Goal: Transaction & Acquisition: Purchase product/service

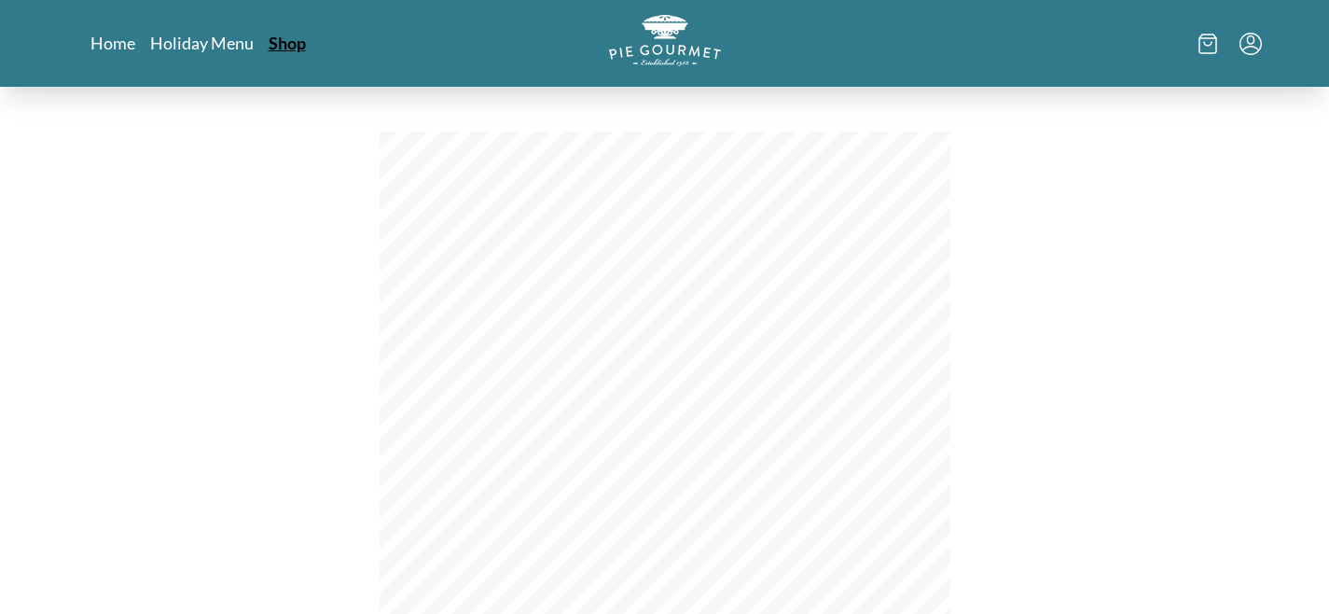
click at [280, 42] on link "Shop" at bounding box center [287, 43] width 37 height 22
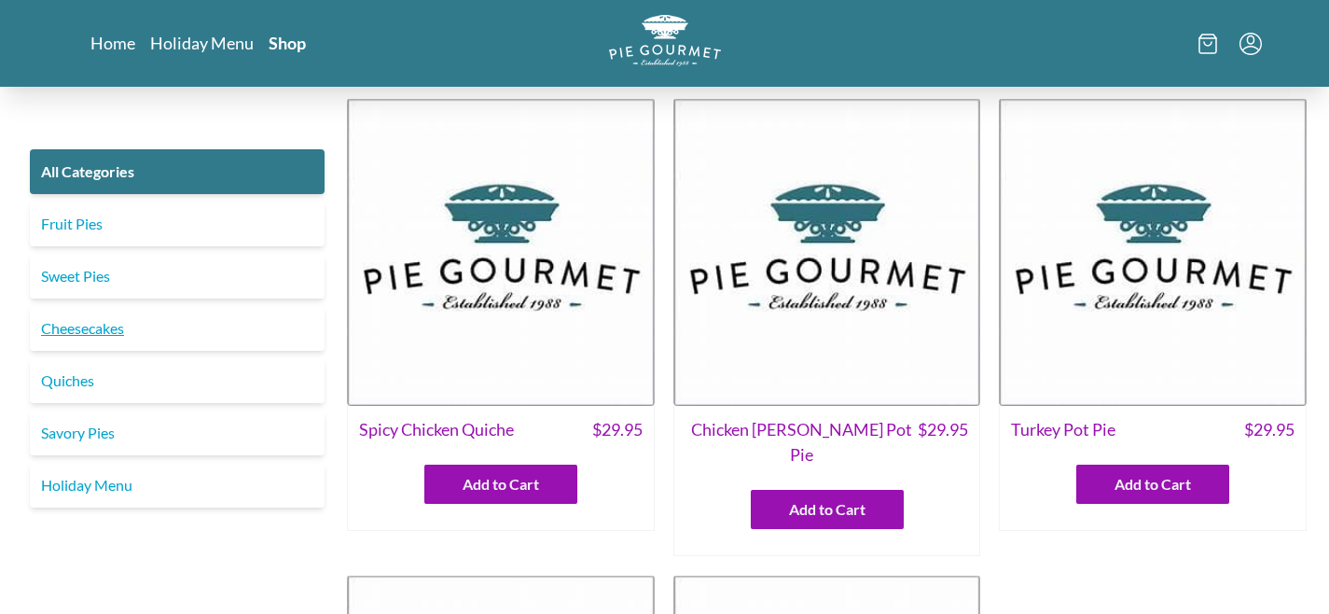
scroll to position [51, 0]
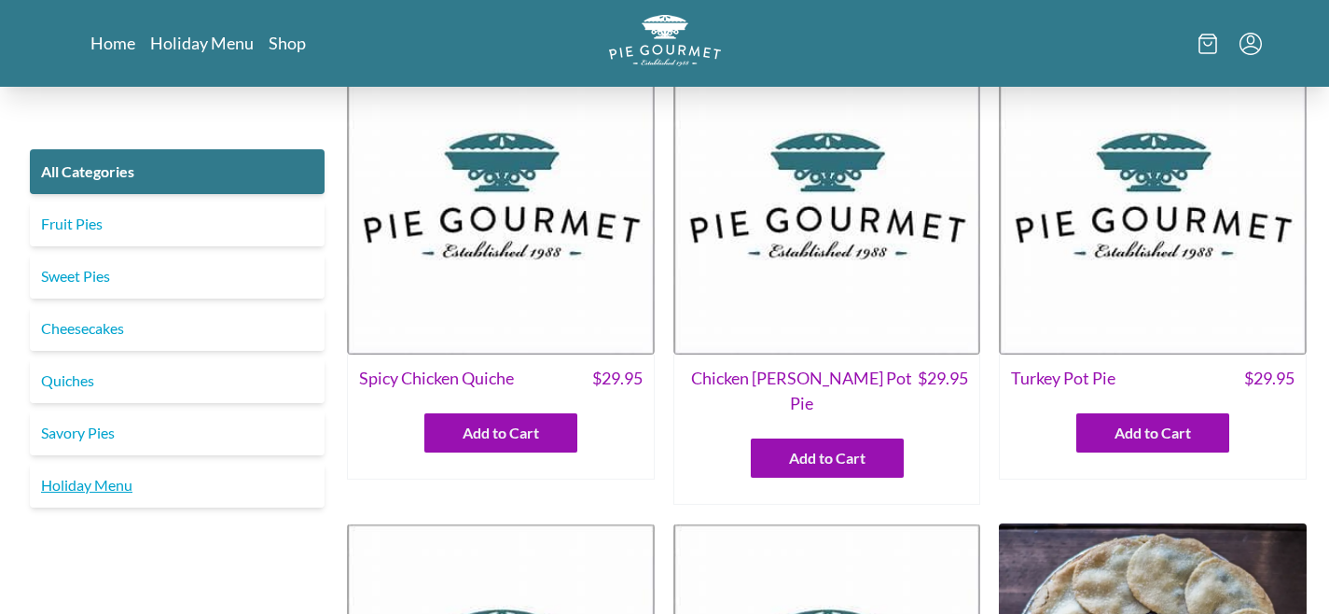
click at [73, 483] on link "Holiday Menu" at bounding box center [177, 485] width 295 height 45
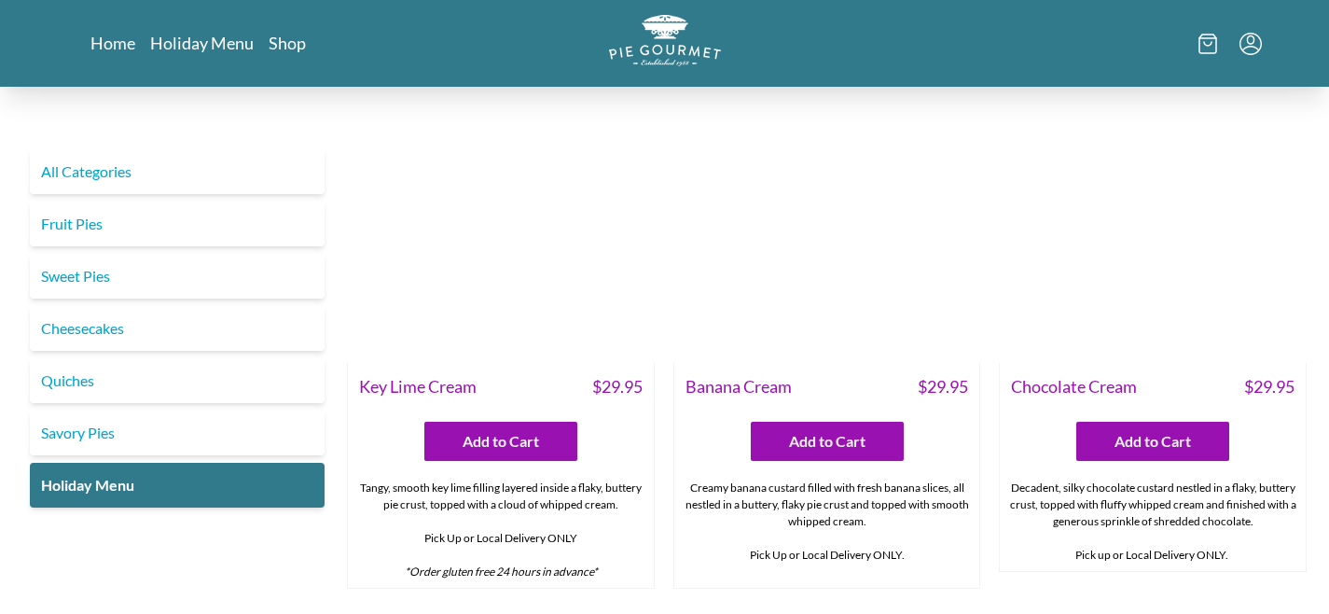
scroll to position [1193, 0]
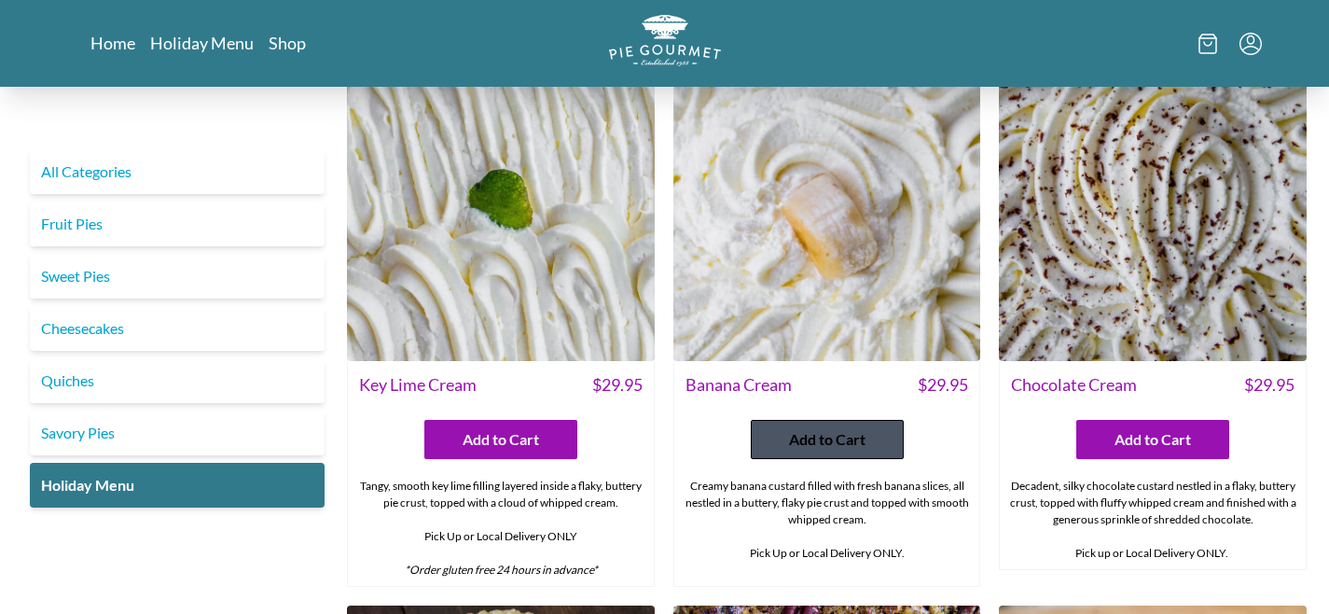
click at [828, 433] on span "Add to Cart" at bounding box center [827, 439] width 76 height 22
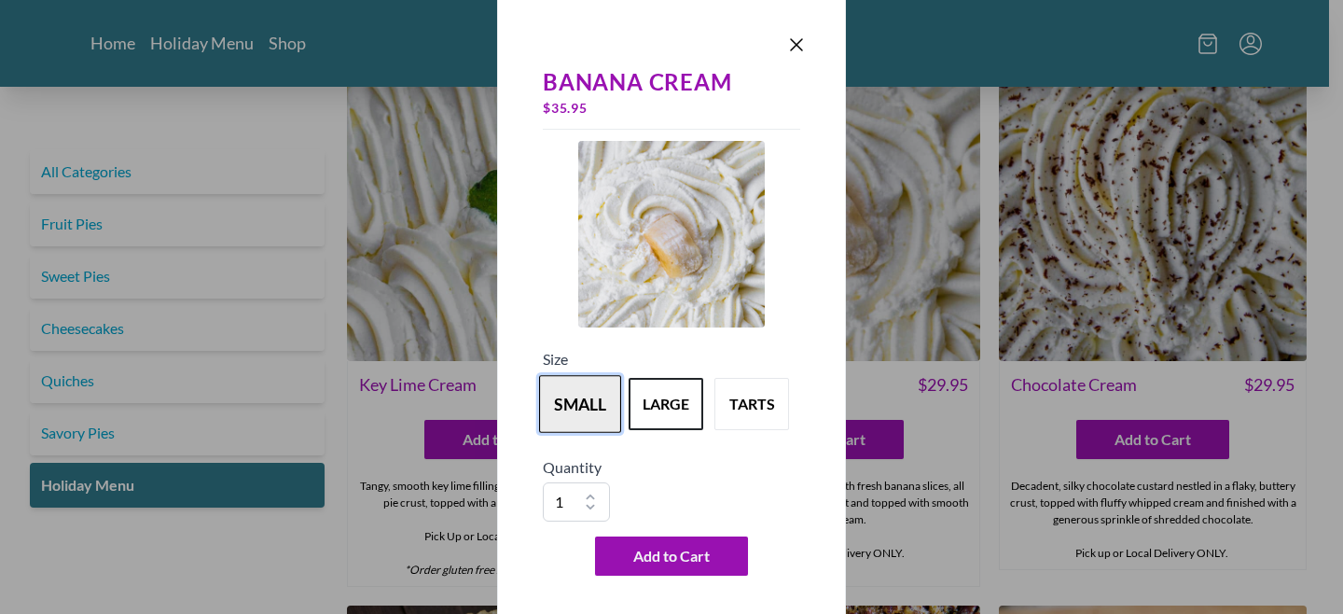
click at [587, 395] on button "small" at bounding box center [580, 404] width 82 height 58
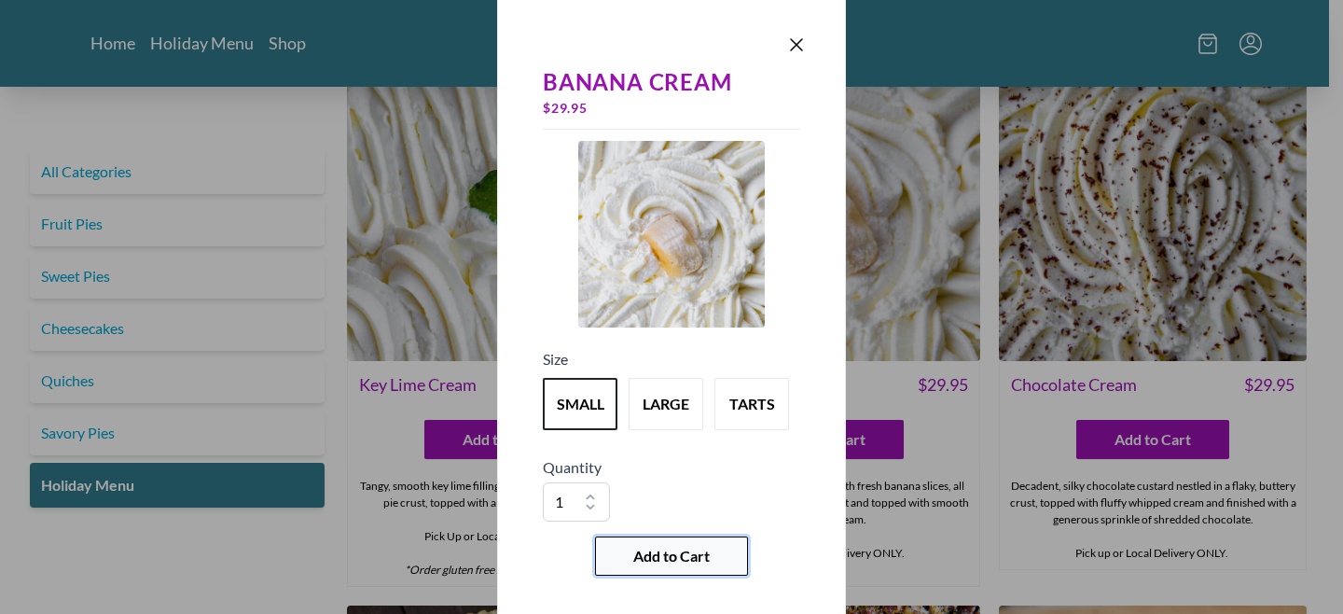
click at [658, 555] on span "Add to Cart" at bounding box center [671, 556] width 76 height 22
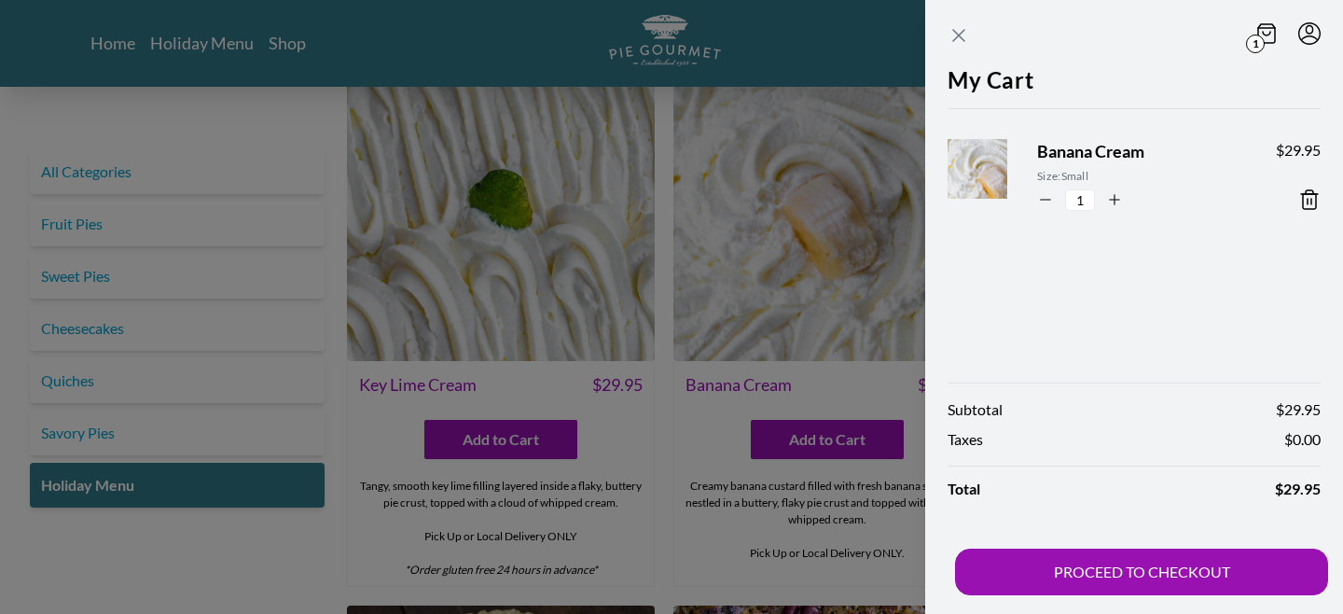
click at [962, 29] on icon "Close panel" at bounding box center [959, 35] width 22 height 22
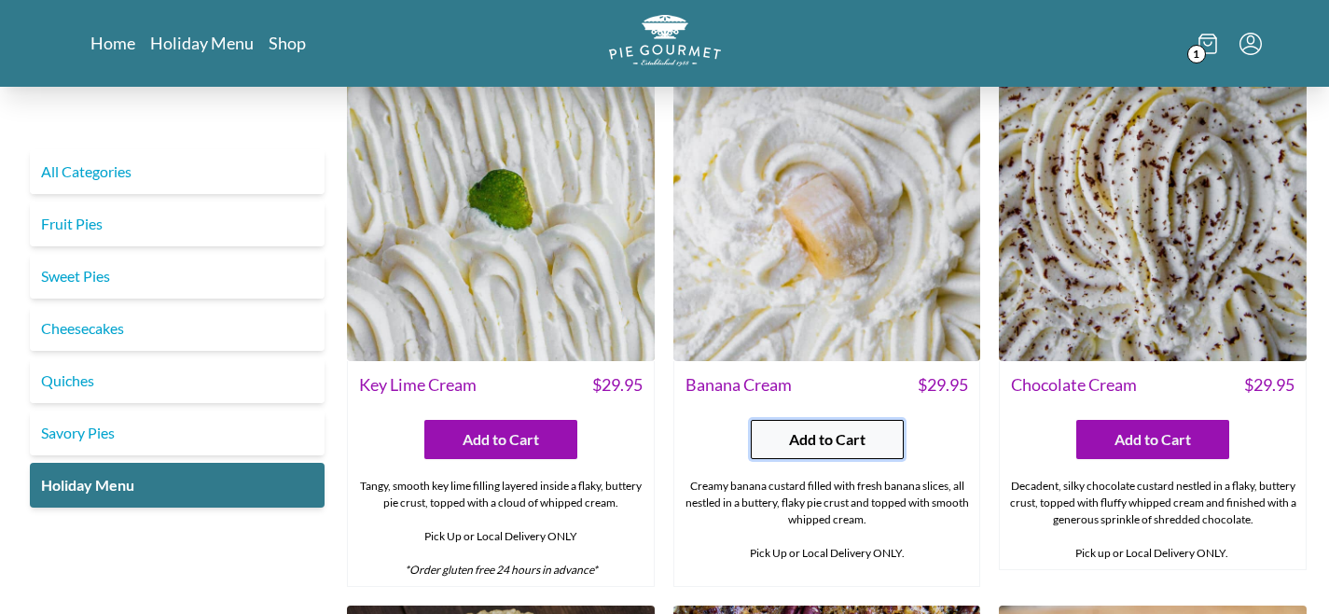
click at [811, 428] on span "Add to Cart" at bounding box center [827, 439] width 76 height 22
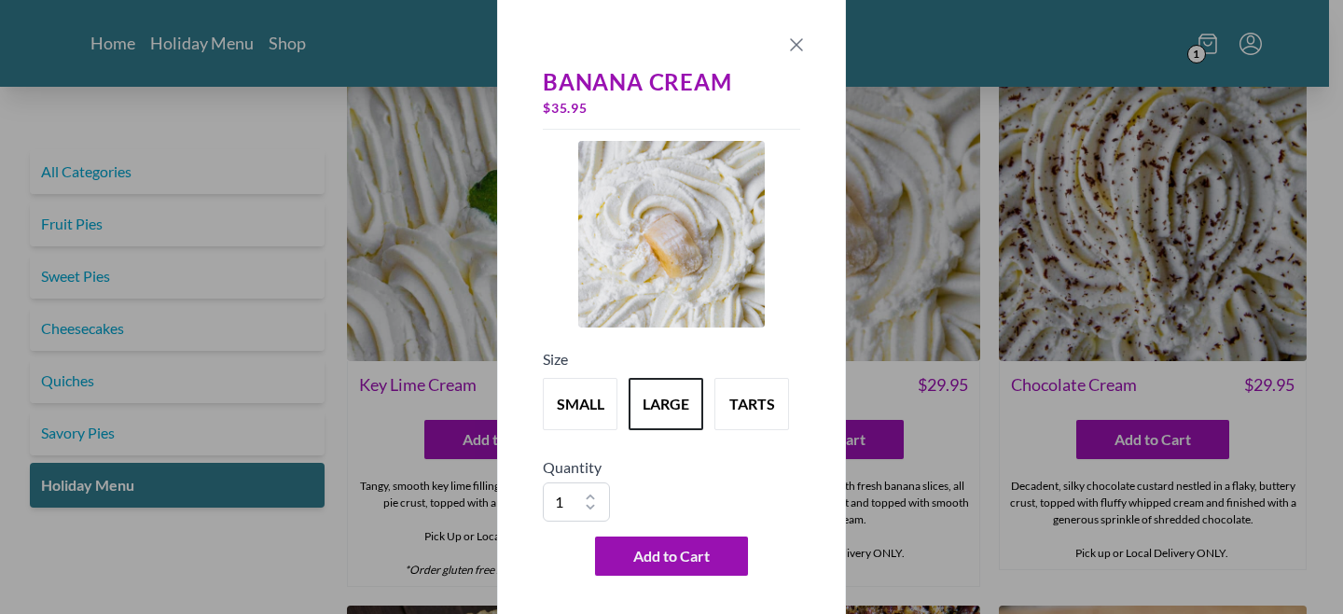
click at [796, 37] on icon "Close panel" at bounding box center [796, 45] width 22 height 22
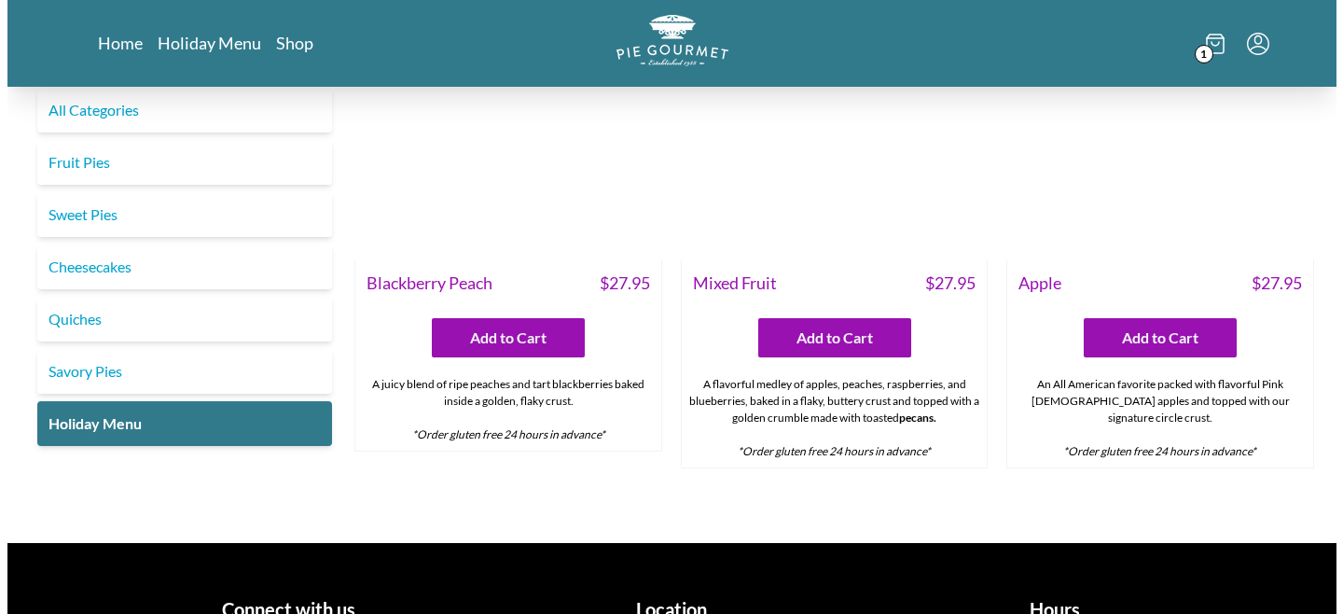
scroll to position [2403, 0]
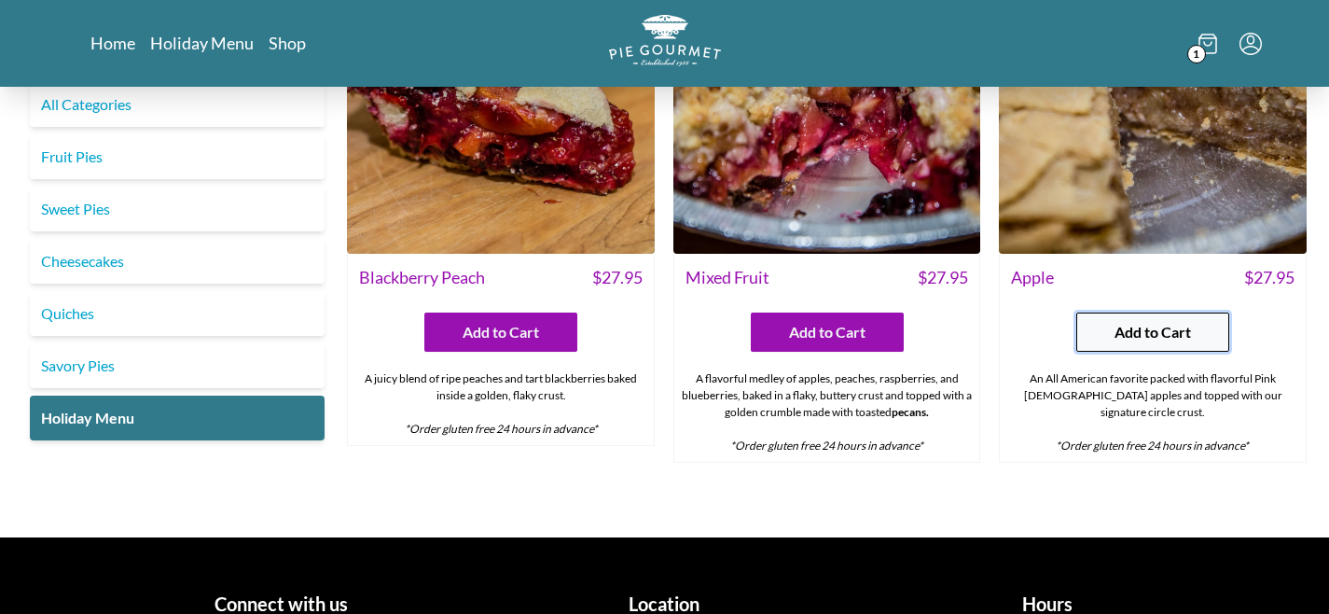
click at [1151, 328] on span "Add to Cart" at bounding box center [1153, 332] width 76 height 22
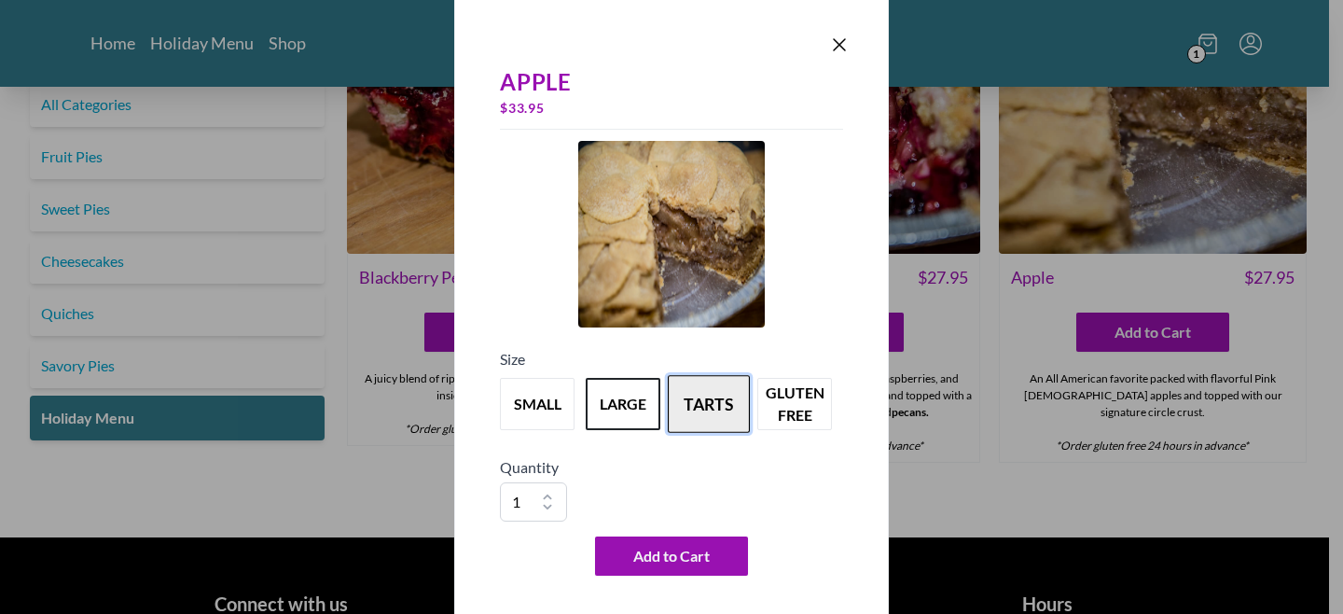
click at [710, 404] on button "tarts" at bounding box center [709, 404] width 82 height 58
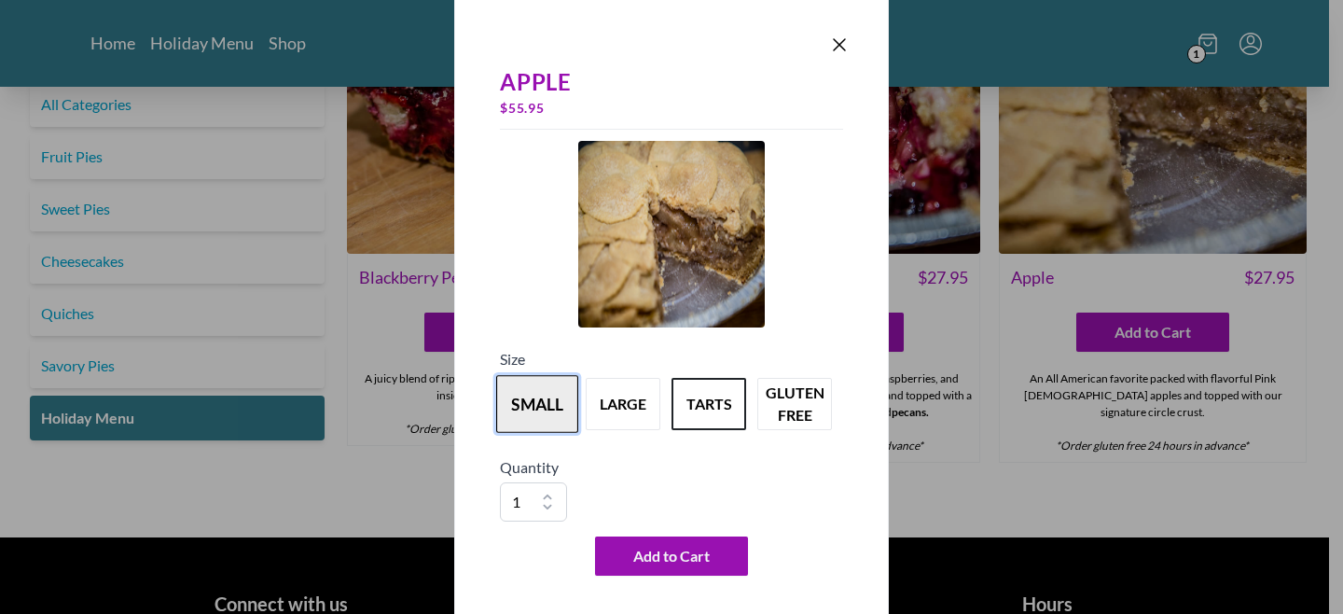
click at [528, 405] on button "small" at bounding box center [537, 404] width 82 height 58
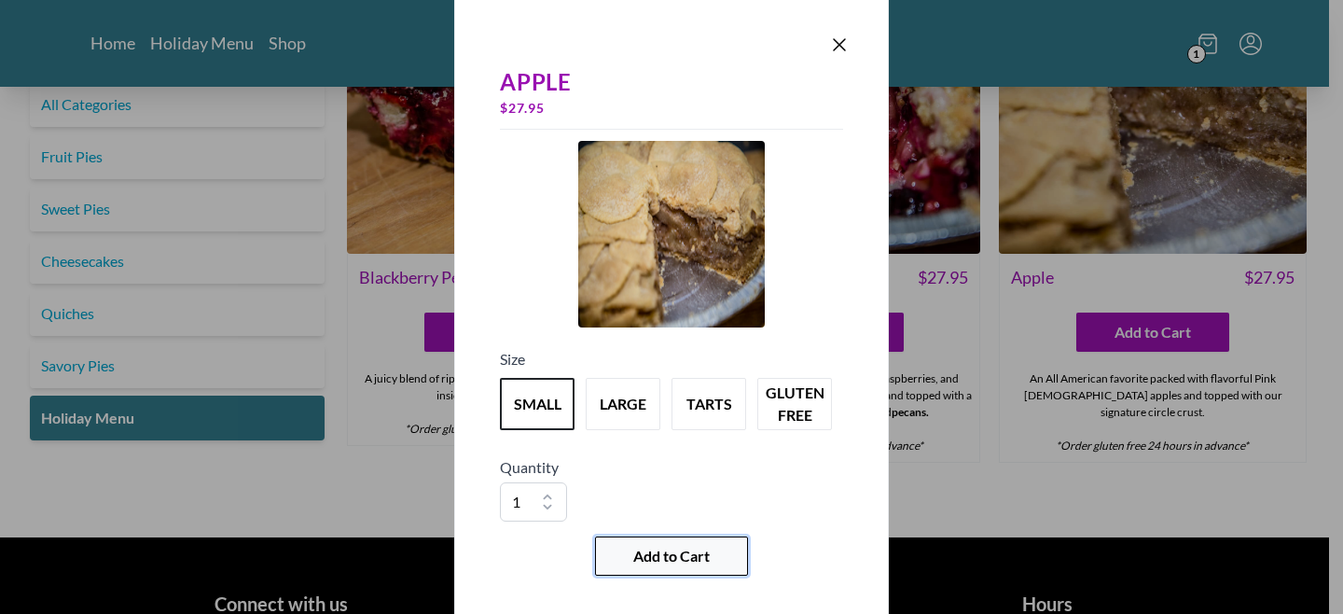
click at [665, 554] on span "Add to Cart" at bounding box center [671, 556] width 76 height 22
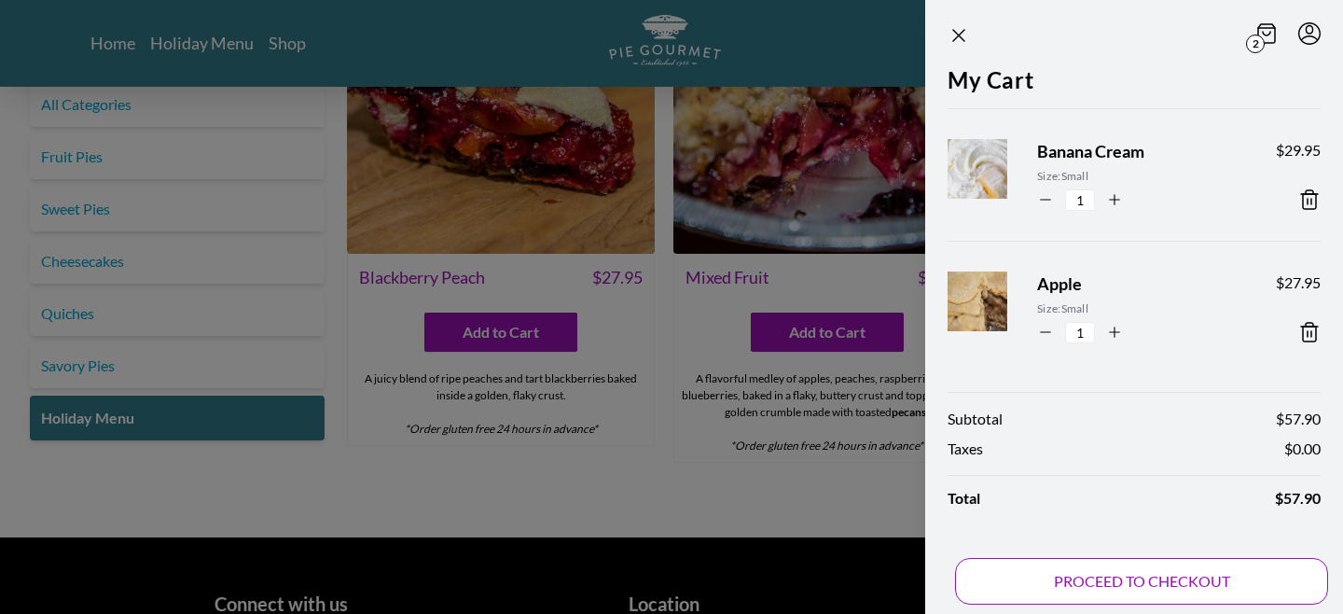
click at [1140, 573] on button "PROCEED TO CHECKOUT" at bounding box center [1141, 581] width 373 height 47
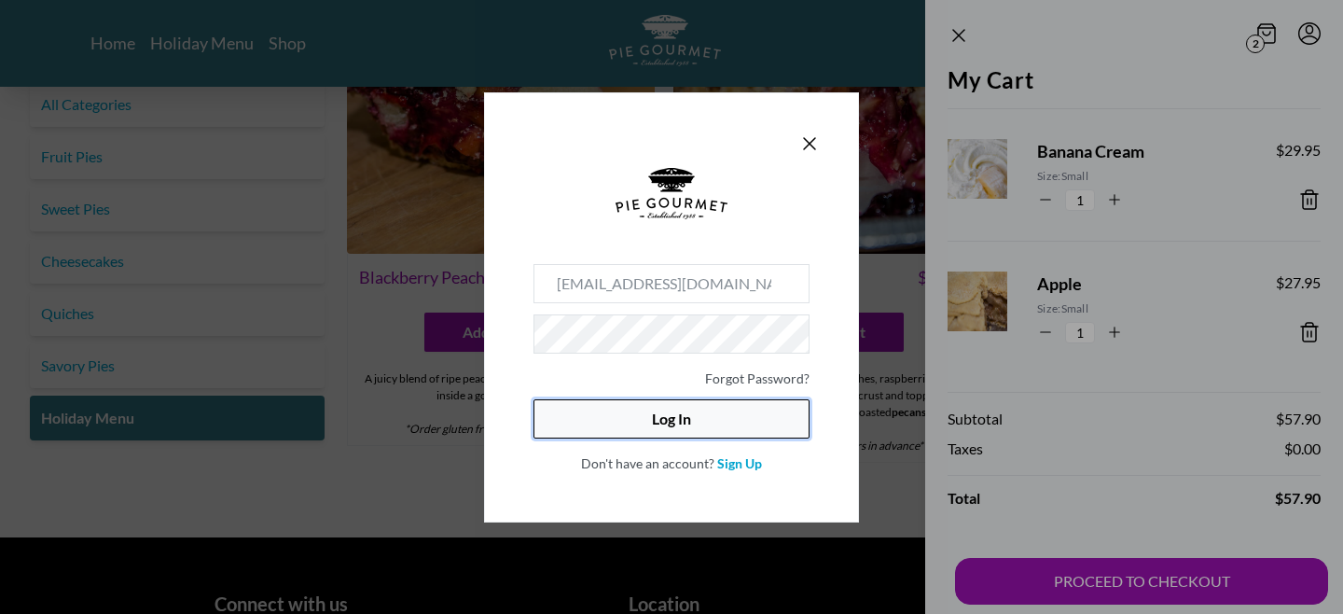
click at [683, 407] on button "Log In" at bounding box center [671, 418] width 276 height 39
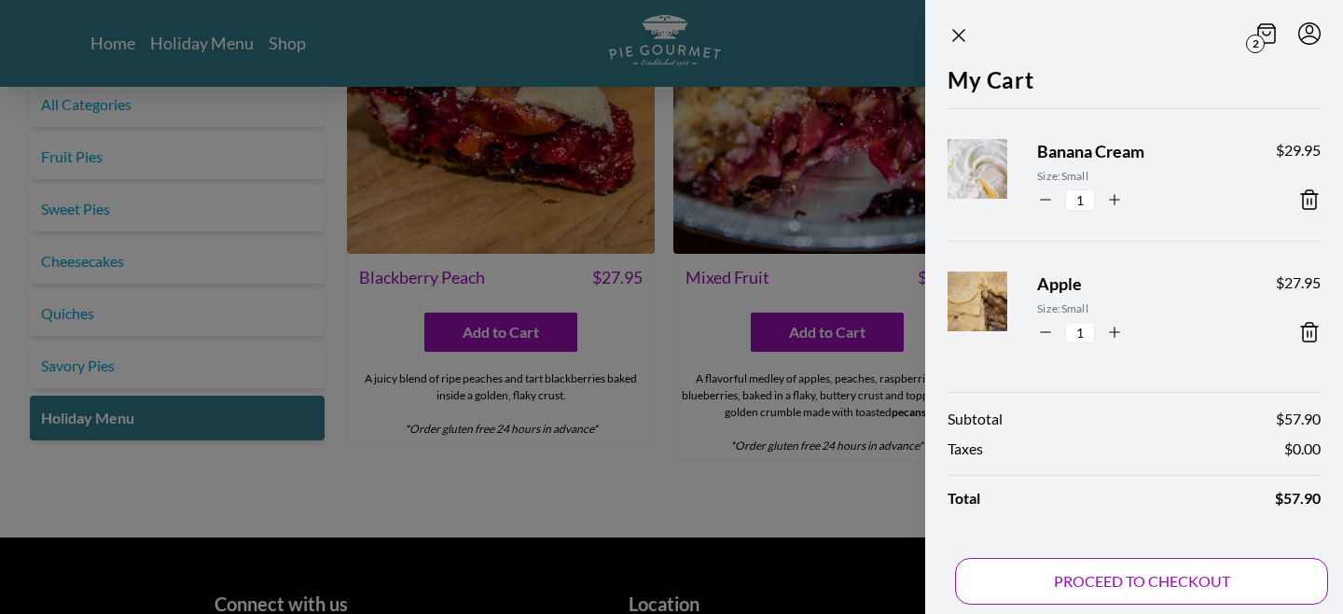
click at [1116, 568] on button "PROCEED TO CHECKOUT" at bounding box center [1141, 581] width 373 height 47
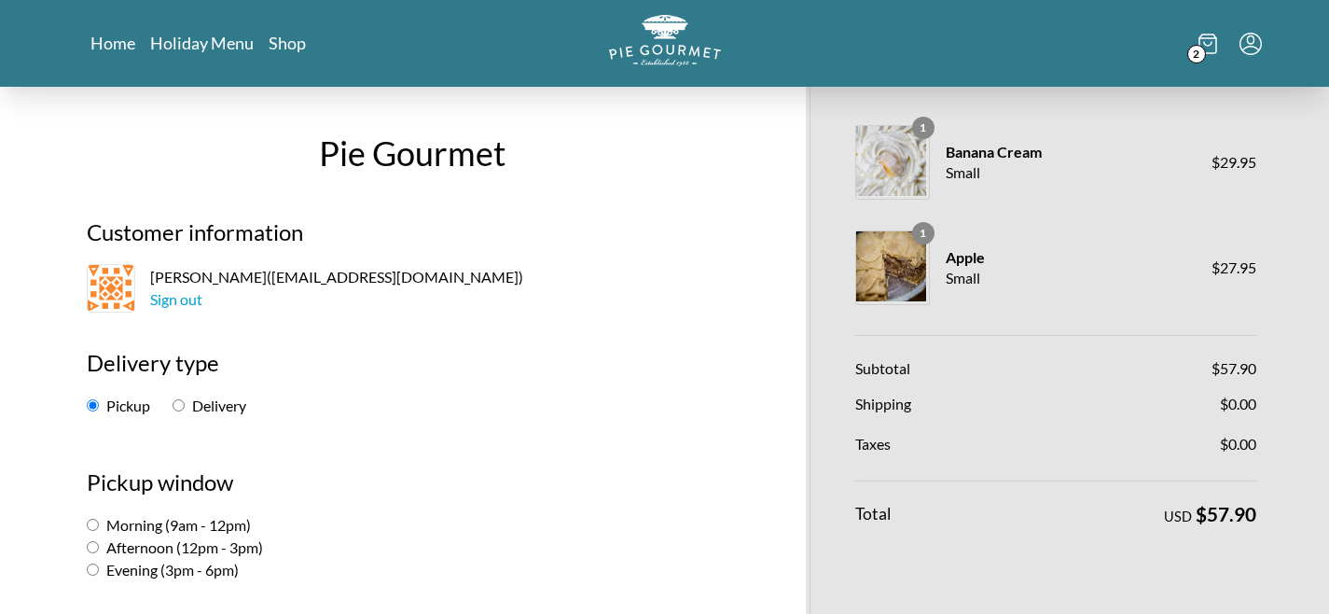
click at [182, 401] on input "Delivery" at bounding box center [179, 405] width 12 height 12
radio input "true"
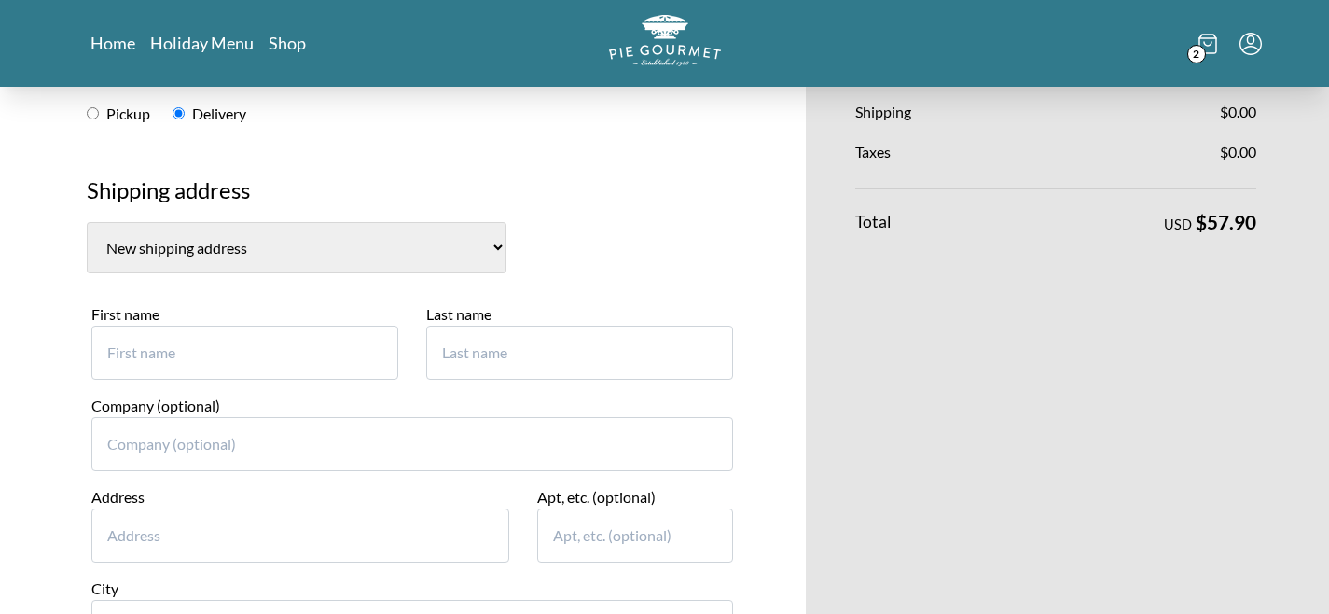
scroll to position [293, 0]
click at [436, 246] on select "[PERSON_NAME], [STREET_ADDRESS][PERSON_NAME] New shipping address" at bounding box center [297, 246] width 420 height 51
select select "0"
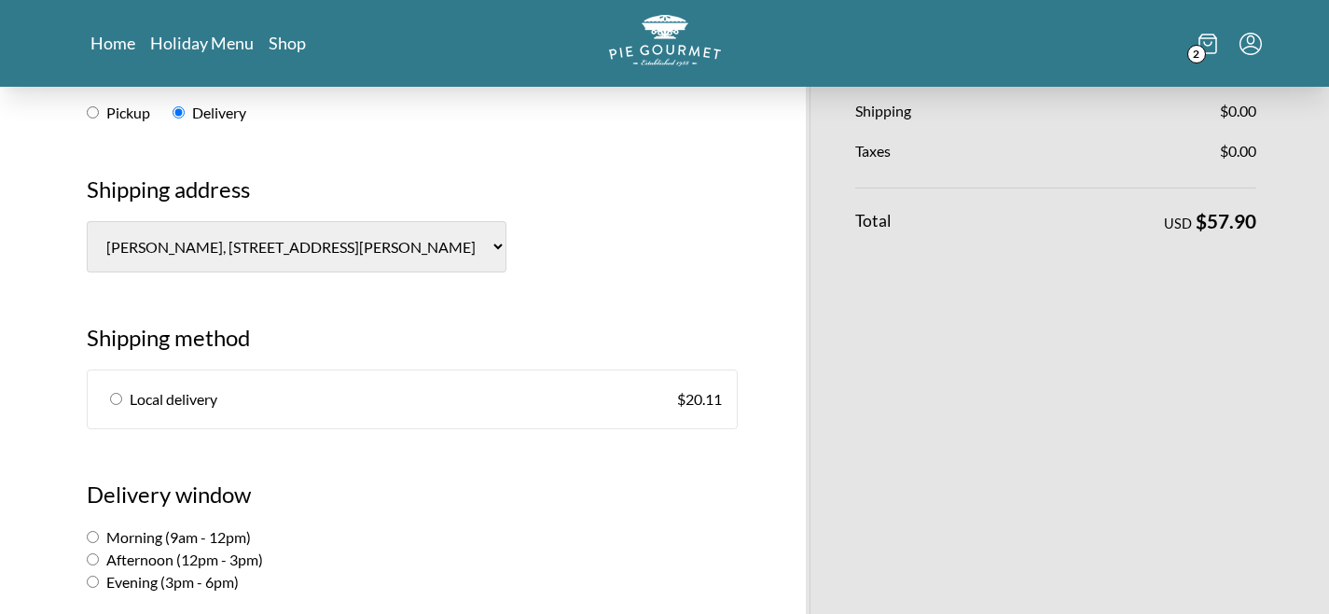
click at [117, 401] on input "radio" at bounding box center [116, 399] width 12 height 12
radio input "true"
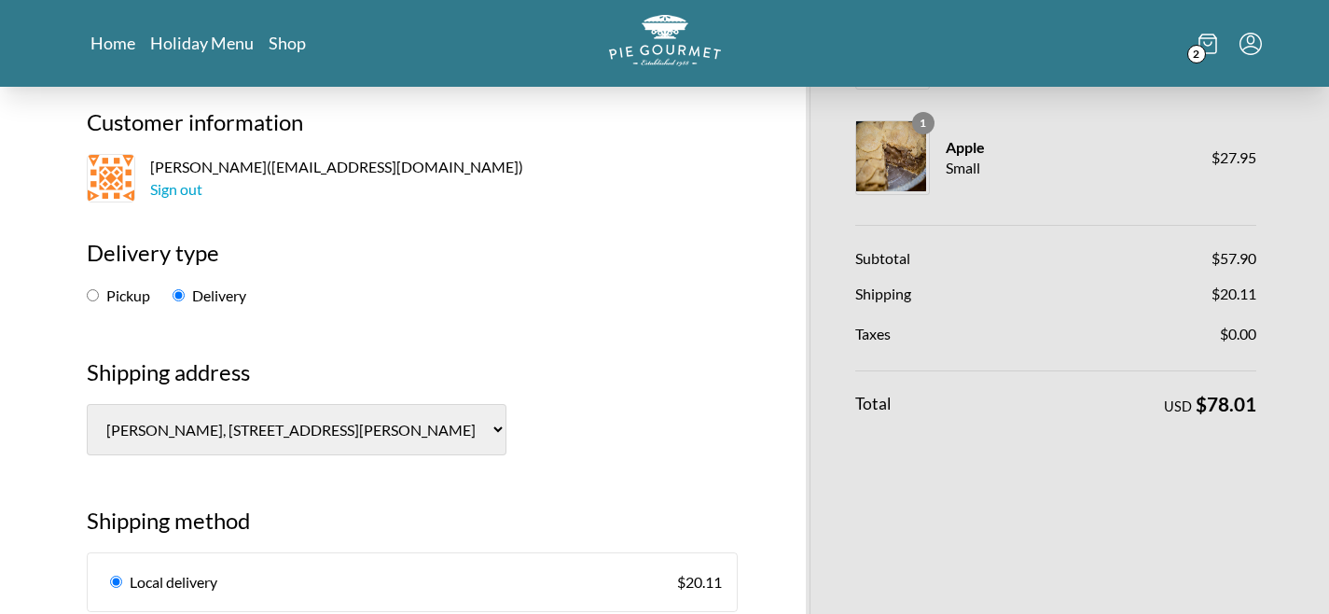
scroll to position [114, 0]
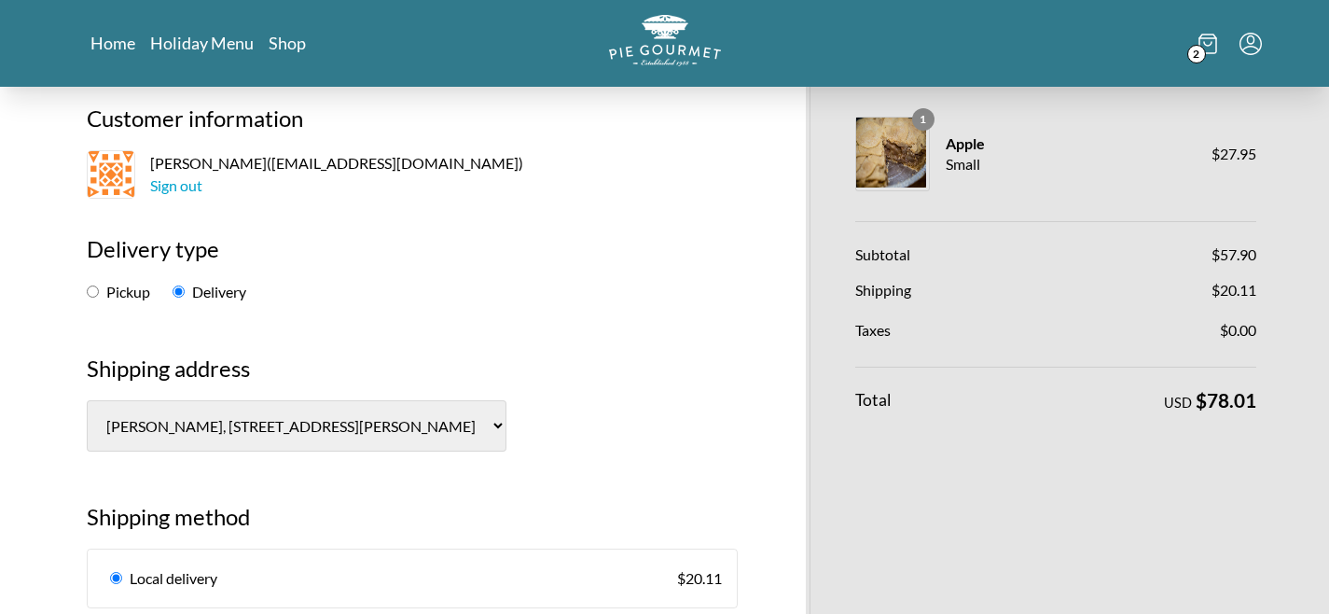
click at [434, 429] on select "[PERSON_NAME], [STREET_ADDRESS][PERSON_NAME] New shipping address" at bounding box center [297, 425] width 420 height 51
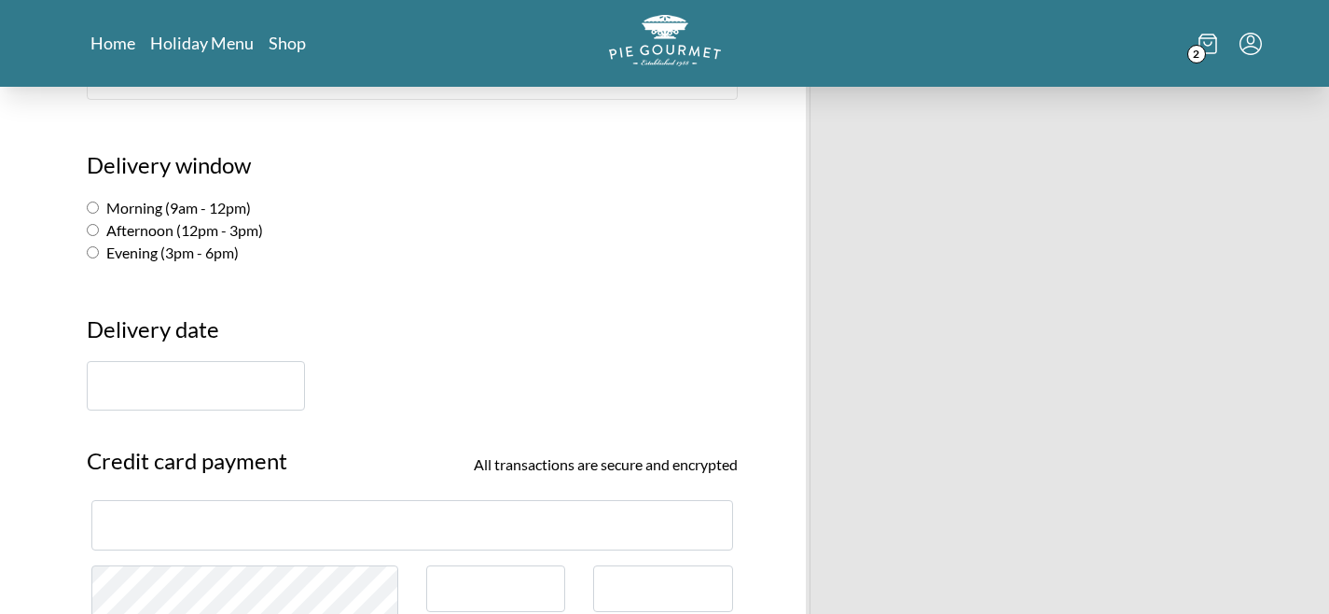
scroll to position [617, 0]
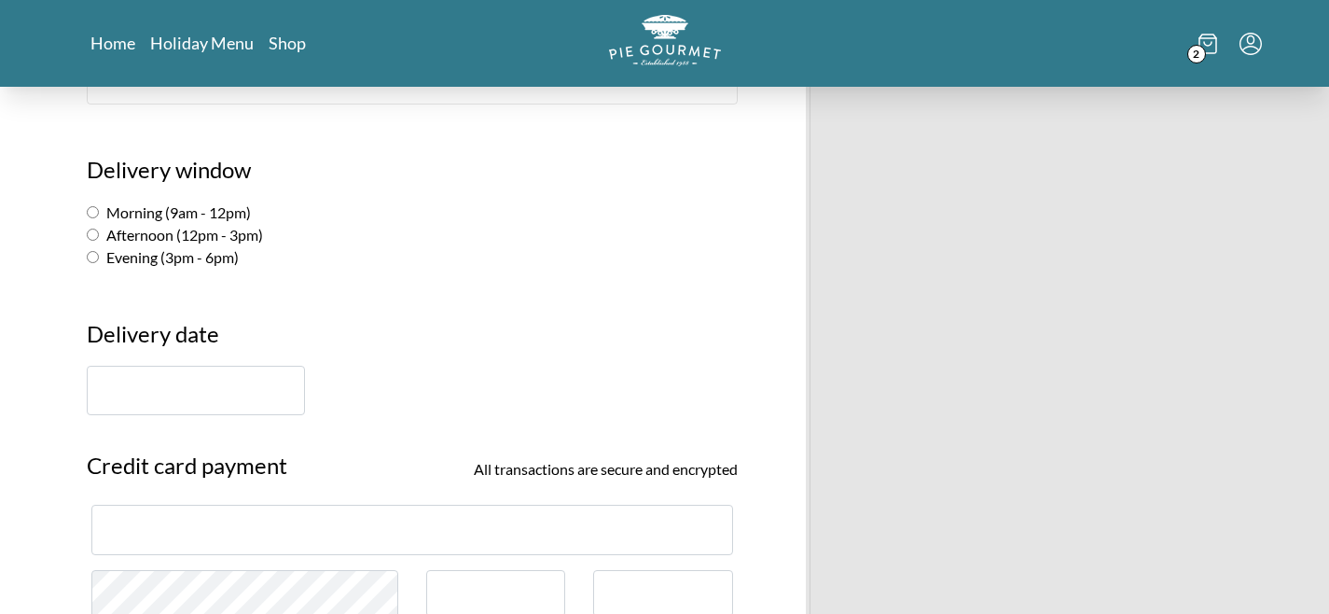
click at [91, 236] on input "Afternoon (12pm - 3pm)" at bounding box center [93, 235] width 12 height 12
radio input "true"
click at [215, 382] on input "text" at bounding box center [196, 390] width 218 height 49
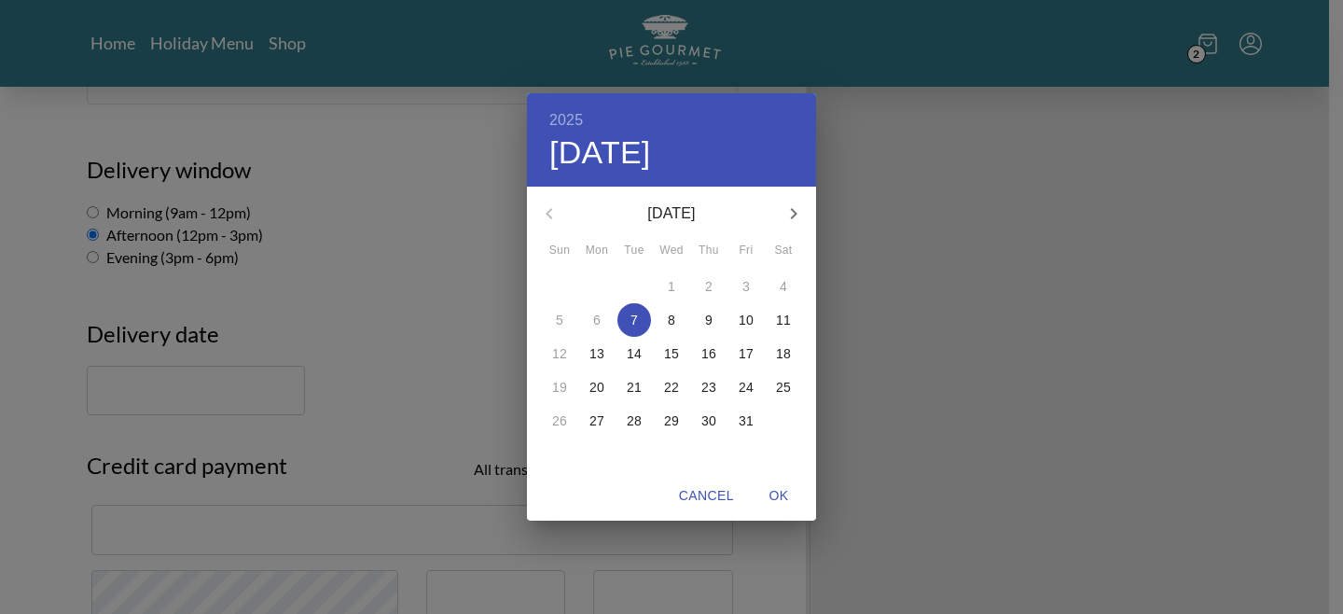
click at [790, 213] on icon "button" at bounding box center [794, 213] width 22 height 22
click at [672, 424] on p "26" at bounding box center [671, 420] width 15 height 19
click at [783, 494] on span "OK" at bounding box center [778, 495] width 45 height 23
type input "[DATE]"
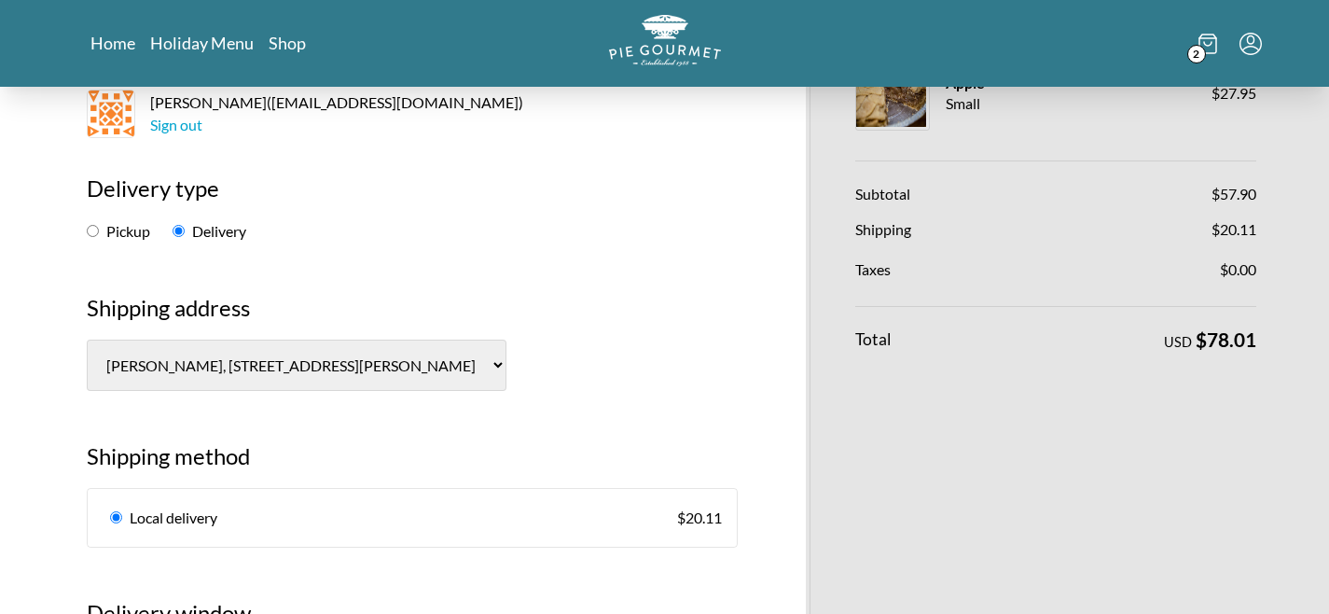
scroll to position [171, 0]
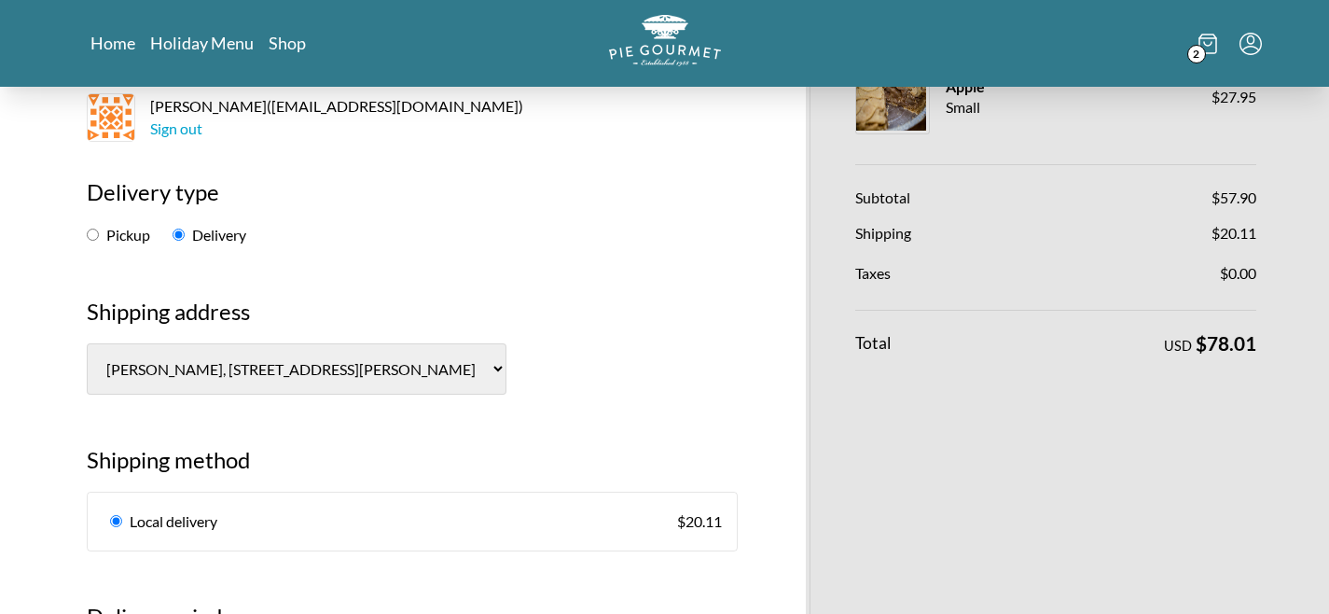
click at [95, 236] on input "Pickup" at bounding box center [93, 235] width 12 height 12
radio input "true"
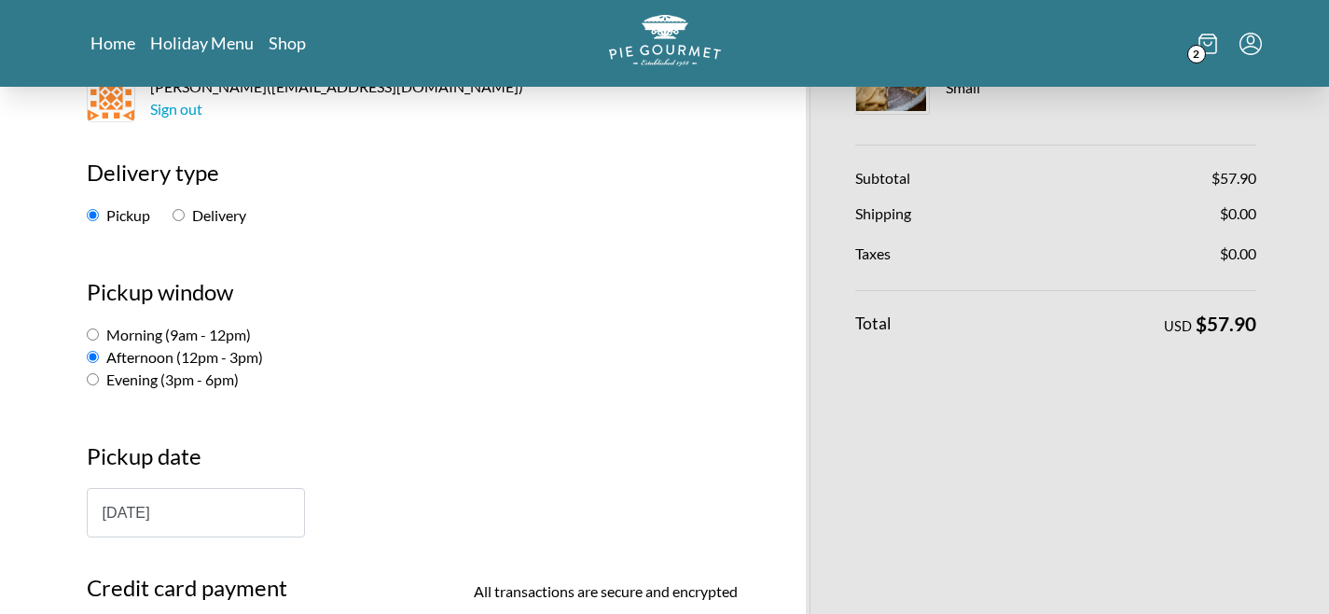
scroll to position [191, 0]
click at [178, 211] on input "Delivery" at bounding box center [179, 214] width 12 height 12
radio input "true"
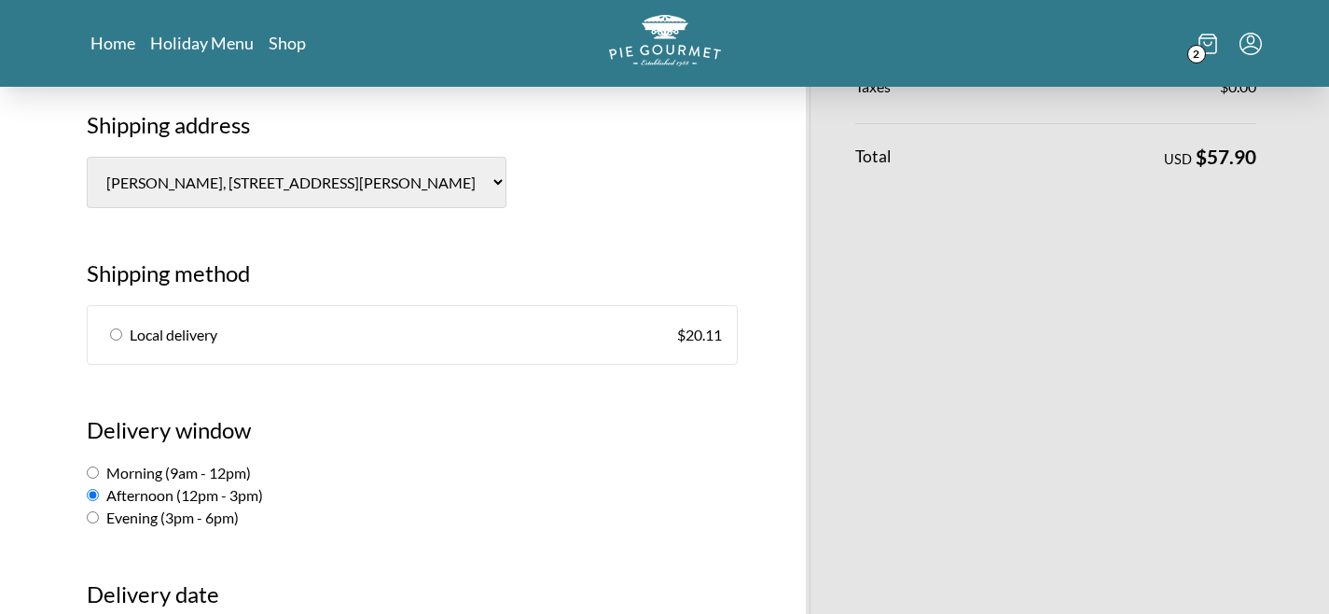
scroll to position [364, 0]
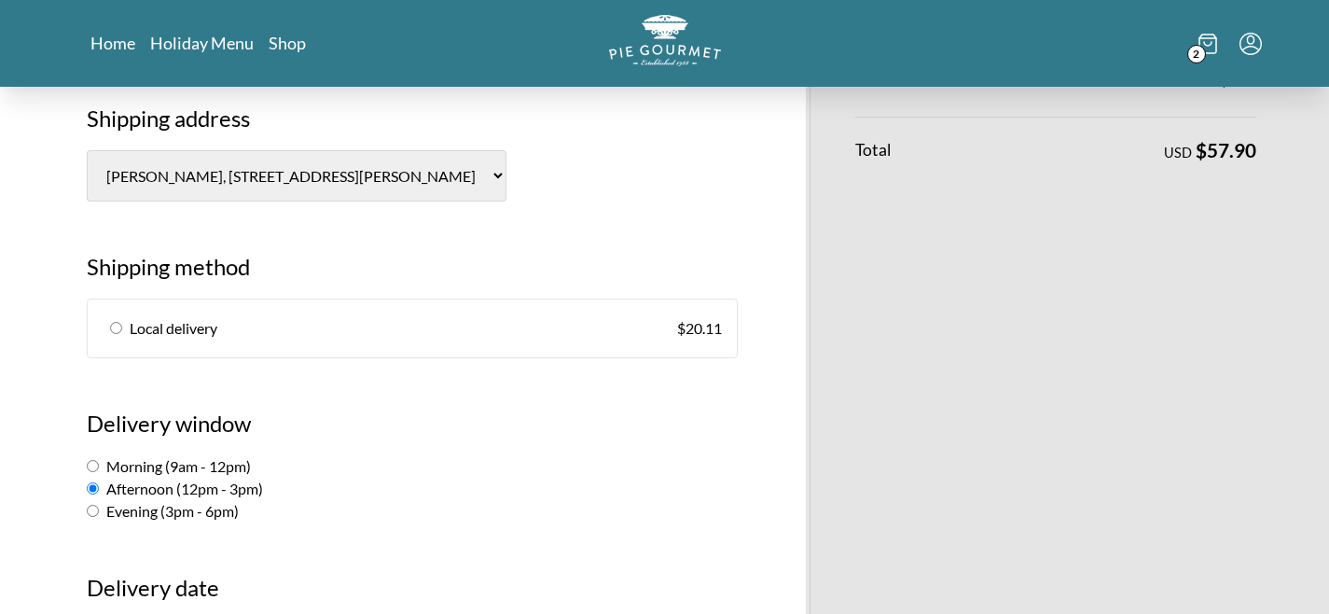
click at [115, 326] on input "radio" at bounding box center [116, 328] width 12 height 12
radio input "true"
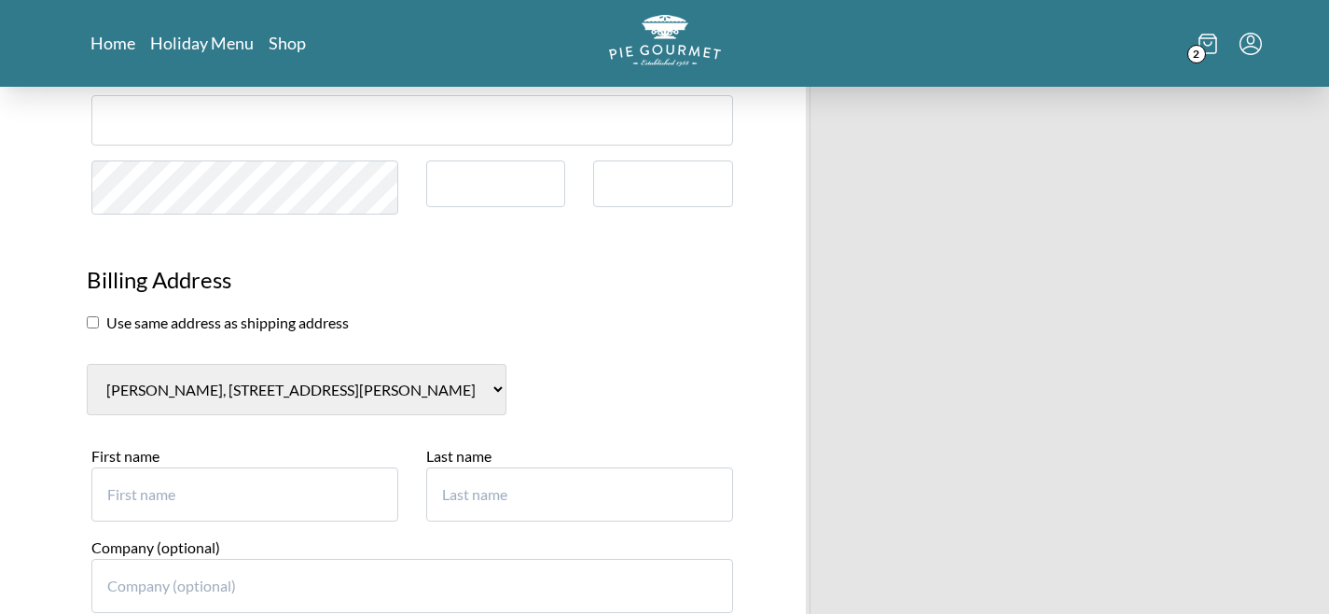
scroll to position [1075, 0]
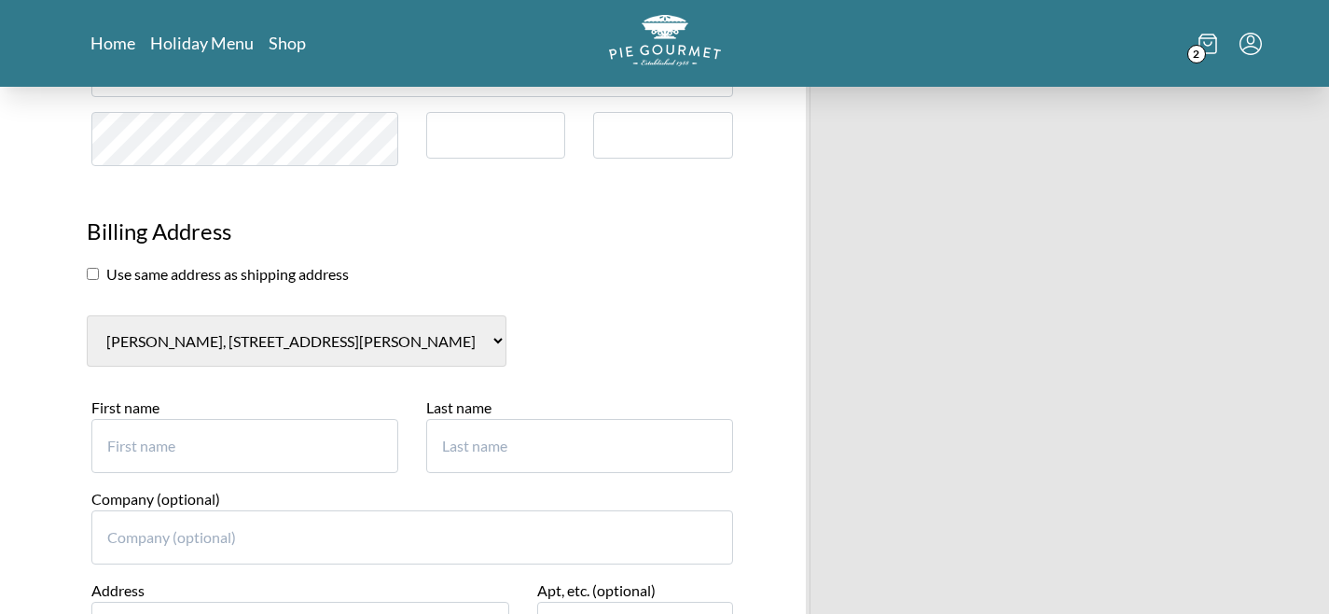
click at [91, 273] on input "checkbox" at bounding box center [93, 274] width 12 height 12
checkbox input "true"
select select "0"
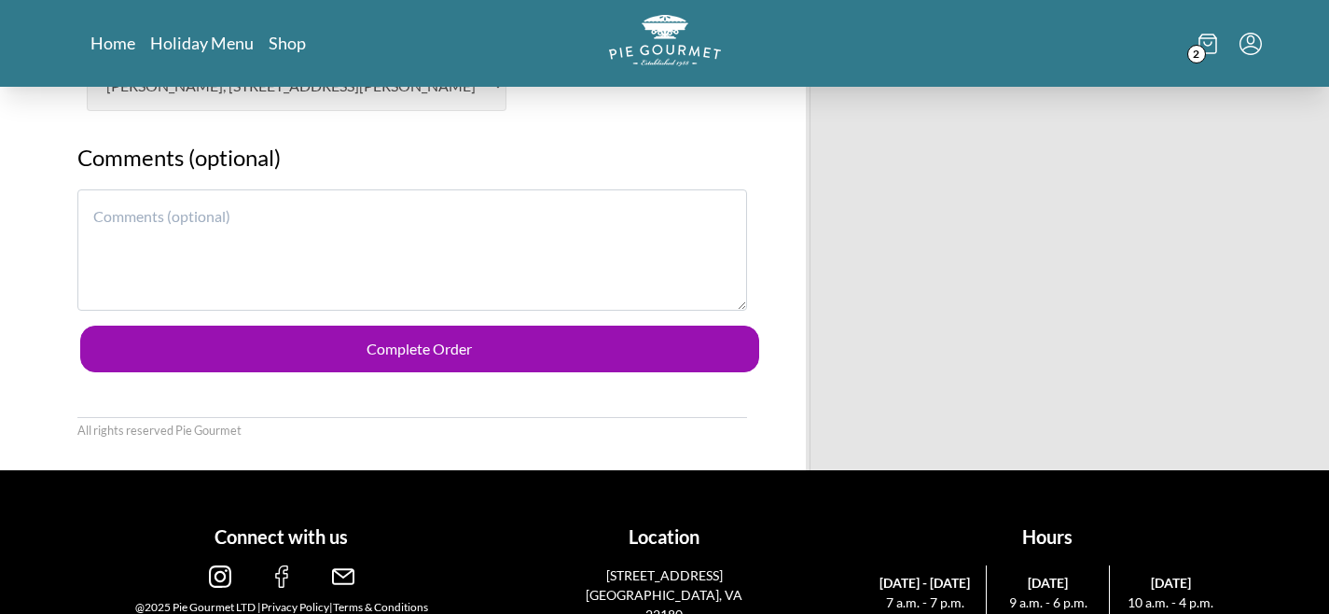
scroll to position [1332, 0]
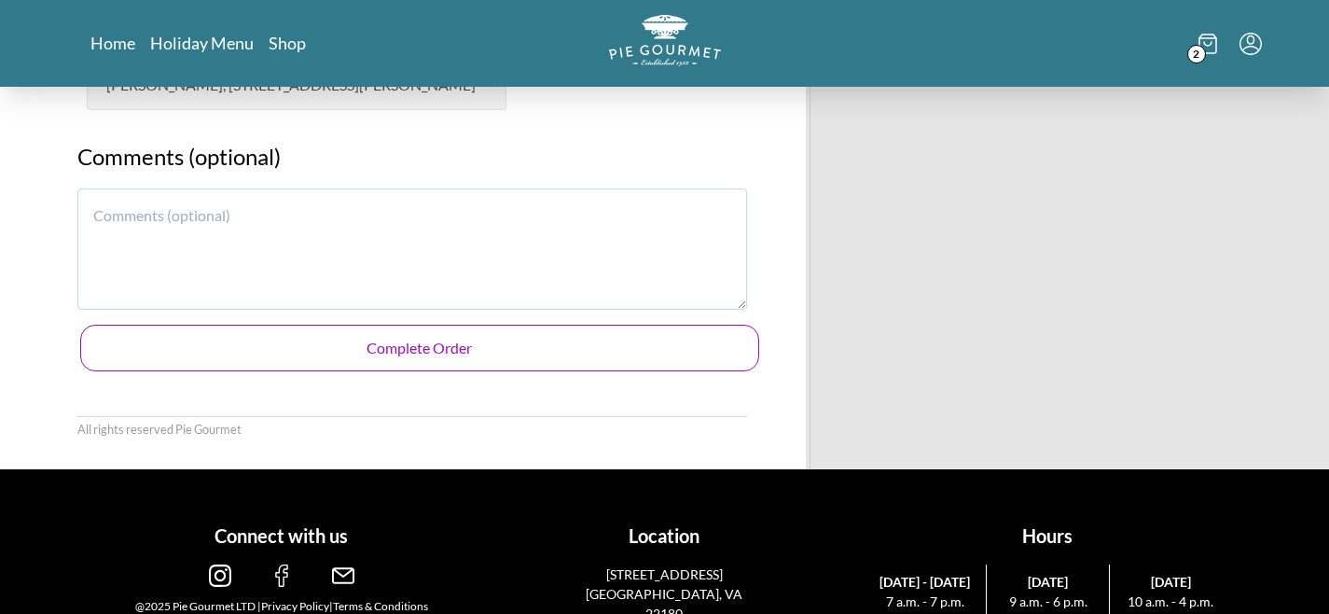
click at [417, 339] on button "Complete Order" at bounding box center [419, 348] width 679 height 47
